Goal: Task Accomplishment & Management: Use online tool/utility

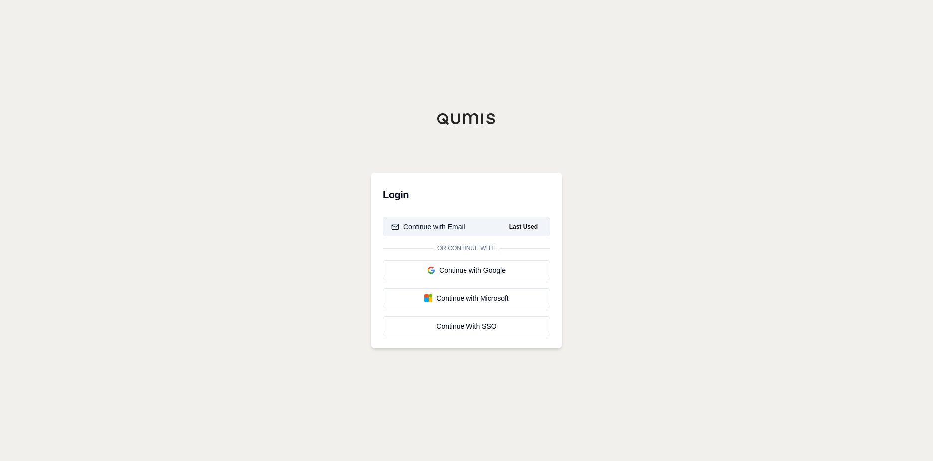
click at [432, 231] on button "Continue with Email Last Used" at bounding box center [466, 226] width 167 height 20
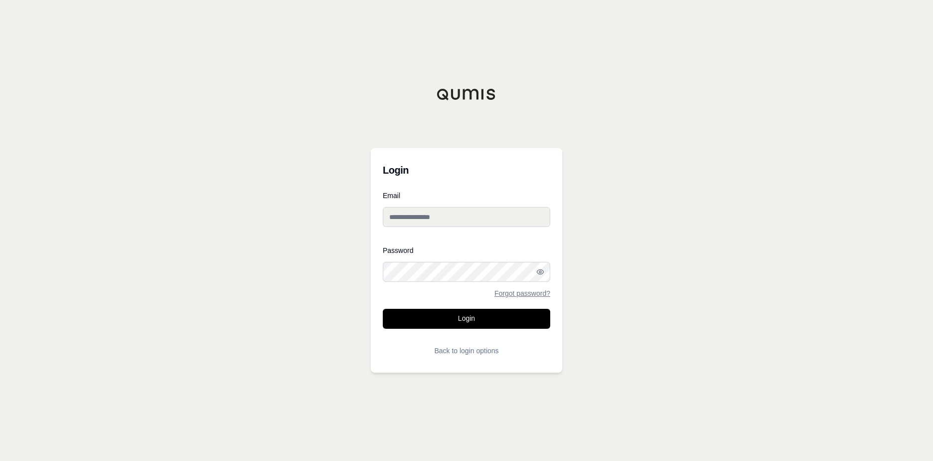
type input "**********"
click at [446, 322] on button "Login" at bounding box center [466, 319] width 167 height 20
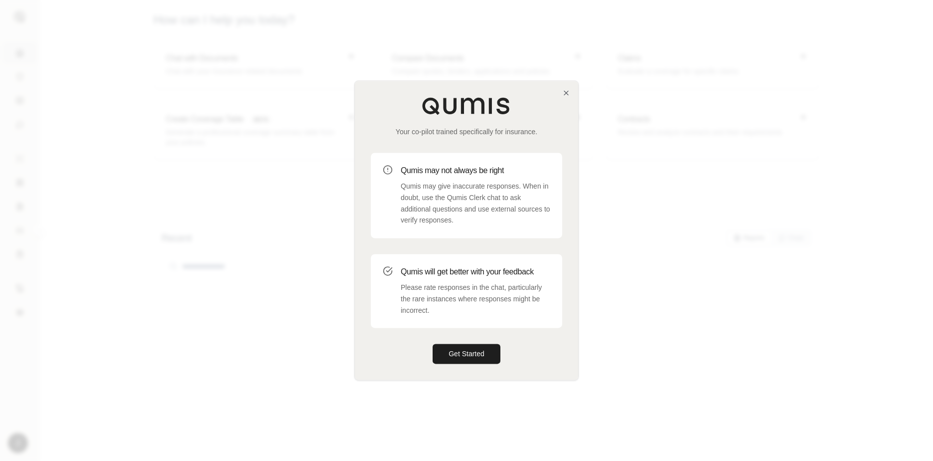
click at [564, 97] on div "Your co-pilot trained specifically for insurance. Qumis may not always be right…" at bounding box center [466, 230] width 223 height 299
click at [564, 95] on icon "button" at bounding box center [566, 93] width 8 height 8
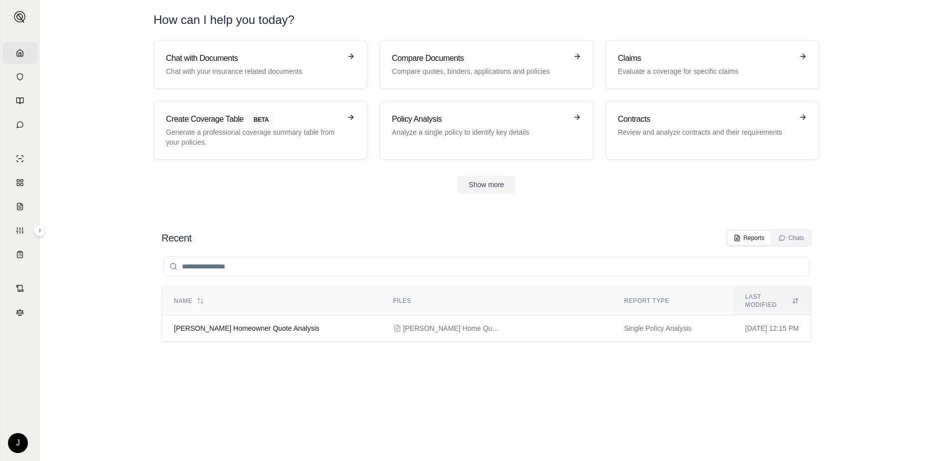
click at [303, 362] on div "Name Files Report Type Last modified [PERSON_NAME] Homeowner Quote Analysis [PE…" at bounding box center [487, 343] width 650 height 194
click at [17, 98] on icon at bounding box center [20, 101] width 8 height 8
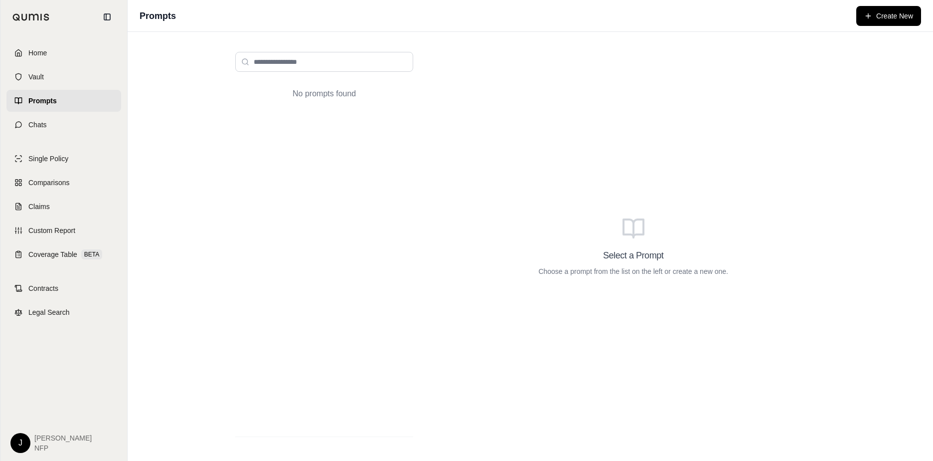
click at [575, 311] on div "Select a Prompt Choose a prompt from the list on the left or create a new one." at bounding box center [633, 246] width 400 height 405
